Goal: Task Accomplishment & Management: Manage account settings

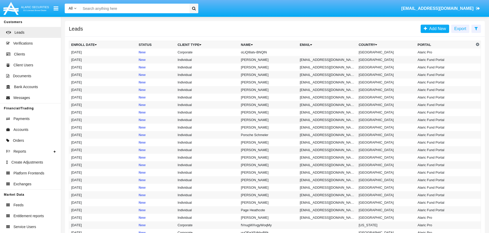
click at [163, 10] on input "Search" at bounding box center [134, 9] width 108 height 10
paste input "Tester12345*"
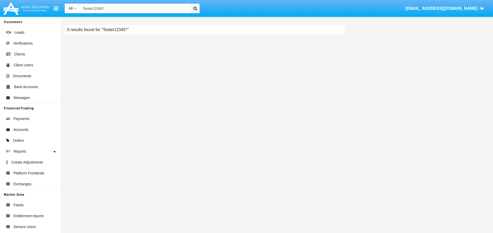
click at [151, 7] on input "Tester12345*" at bounding box center [134, 9] width 109 height 10
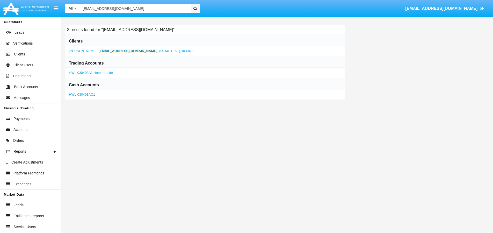
type input "[EMAIL_ADDRESS][DOMAIN_NAME]"
click at [125, 51] on b "[EMAIL_ADDRESS][DOMAIN_NAME]" at bounding box center [128, 51] width 59 height 4
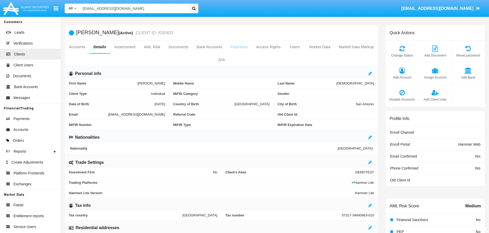
click at [252, 46] on link "Payments" at bounding box center [239, 47] width 26 height 12
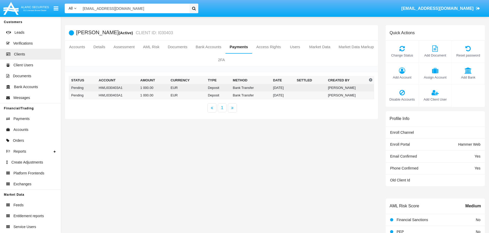
click at [299, 90] on td at bounding box center [309, 88] width 31 height 8
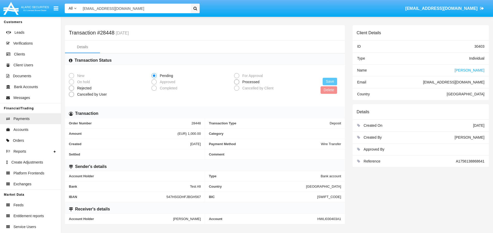
click at [235, 83] on span at bounding box center [236, 81] width 5 height 5
click at [236, 84] on input "Processed" at bounding box center [236, 84] width 0 height 0
radio input "true"
click at [328, 79] on button "Save" at bounding box center [329, 82] width 14 height 8
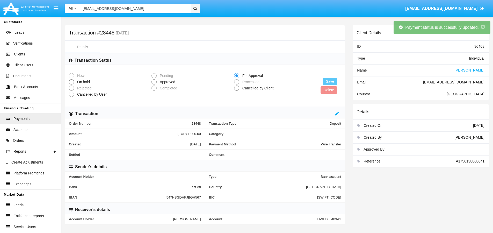
click at [152, 80] on span at bounding box center [153, 81] width 5 height 5
click at [154, 84] on input "Approved" at bounding box center [154, 84] width 0 height 0
radio input "true"
click at [330, 81] on button "Save" at bounding box center [329, 82] width 14 height 8
